Goal: Information Seeking & Learning: Understand process/instructions

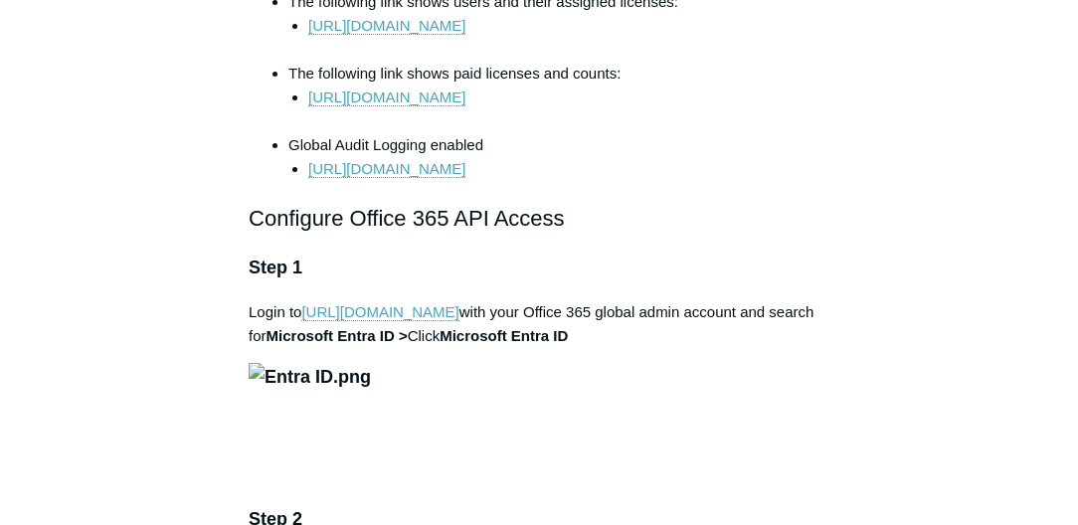
scroll to position [1250, 0]
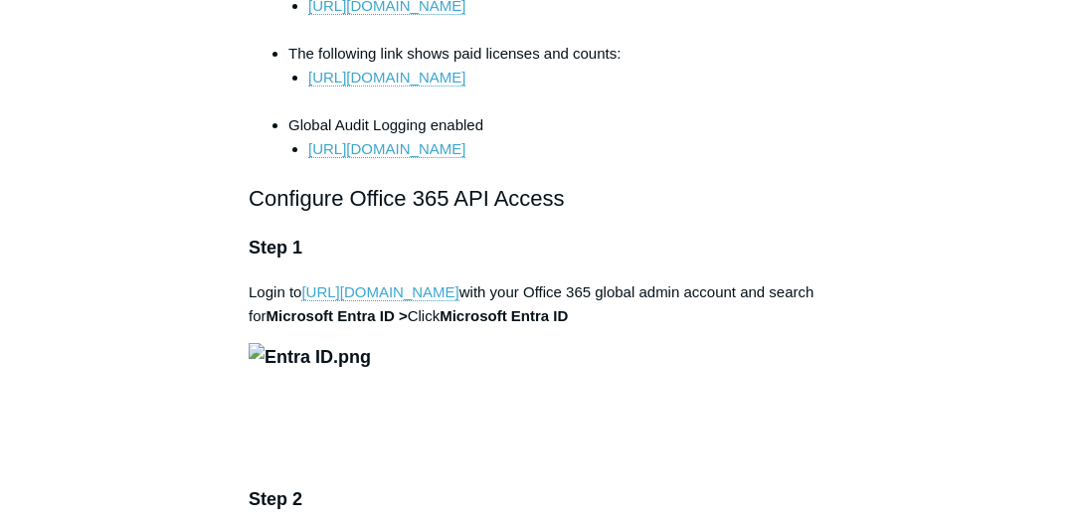
drag, startPoint x: 587, startPoint y: 227, endPoint x: 628, endPoint y: 229, distance: 40.8
click at [628, 216] on h2 "Configure Office 365 API Access" at bounding box center [539, 198] width 581 height 35
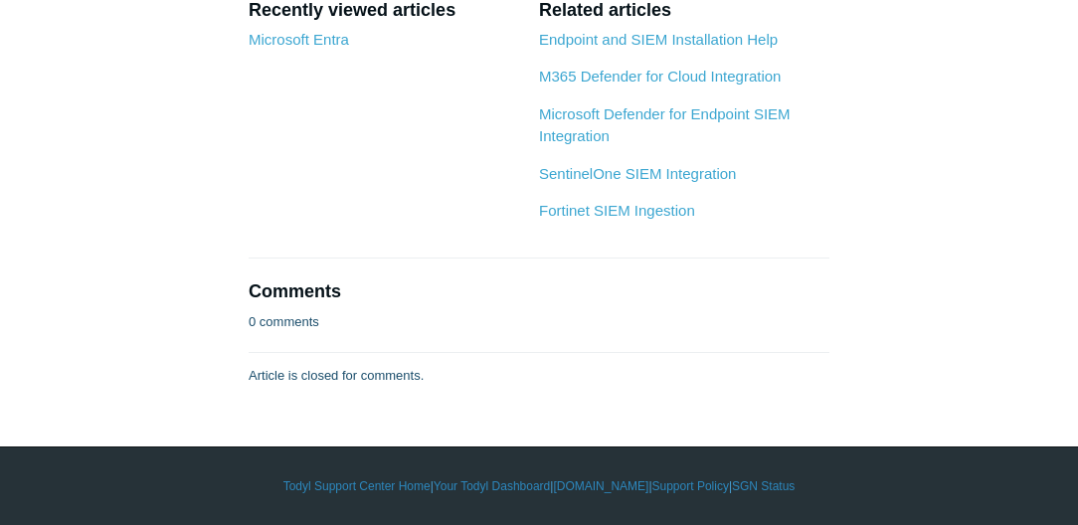
scroll to position [7161, 0]
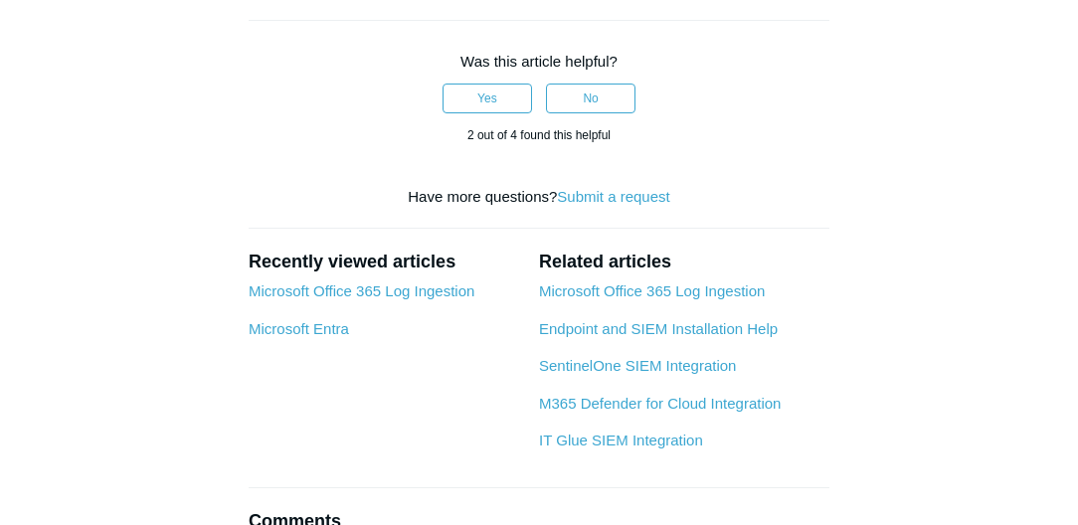
scroll to position [2444, 0]
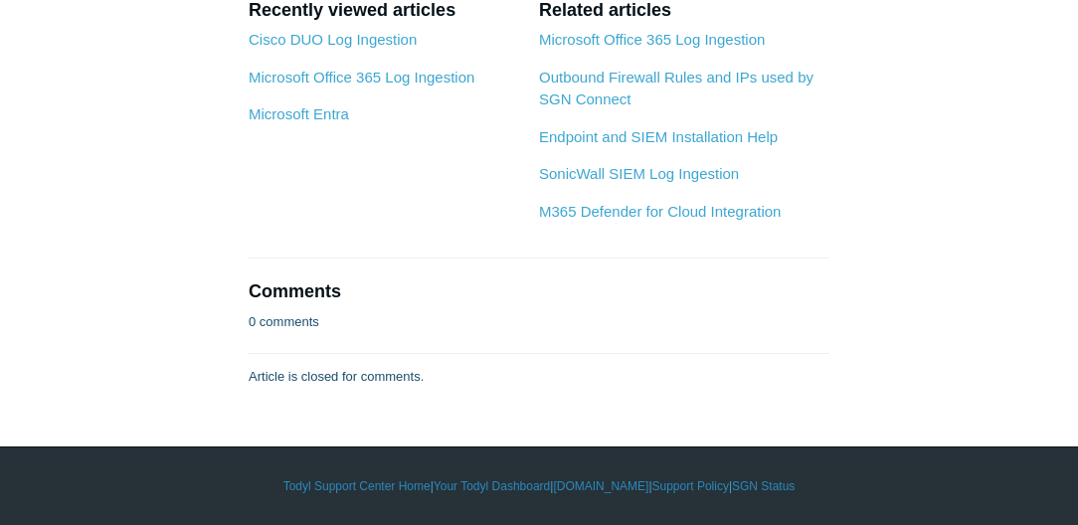
scroll to position [9332, 0]
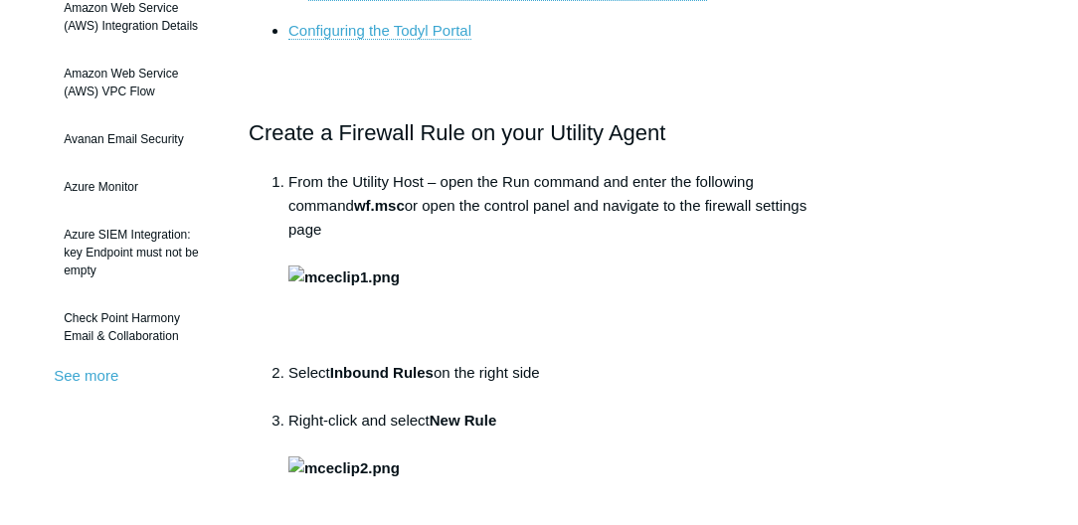
scroll to position [511, 0]
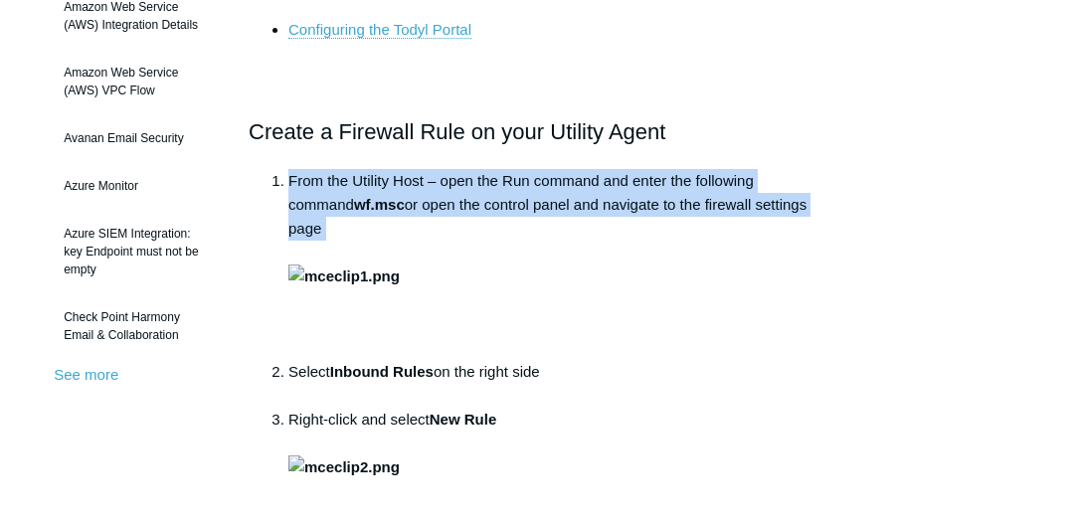
drag, startPoint x: 269, startPoint y: 177, endPoint x: 774, endPoint y: 216, distance: 506.7
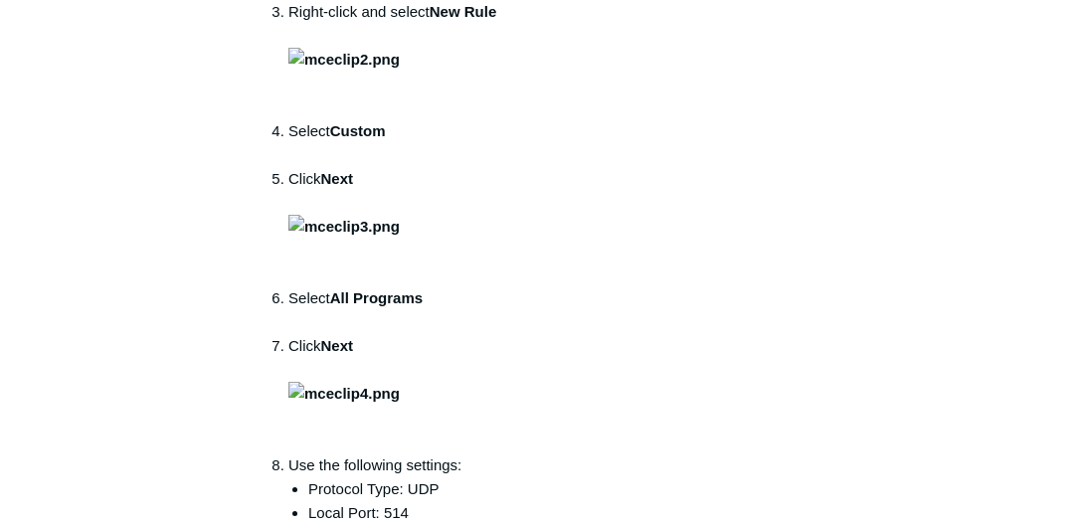
scroll to position [1022, 0]
